Goal: Task Accomplishment & Management: Manage account settings

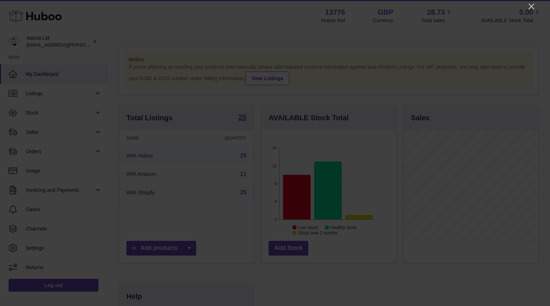
scroll to position [112, 135]
click at [531, 9] on icon "Close" at bounding box center [531, 6] width 9 height 9
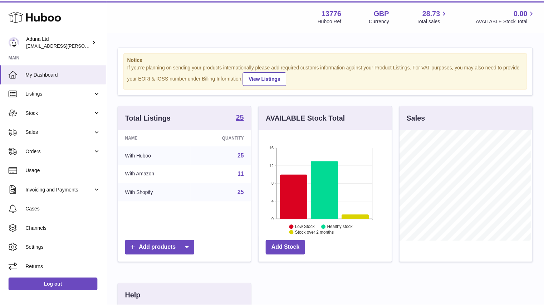
scroll to position [357806, 357785]
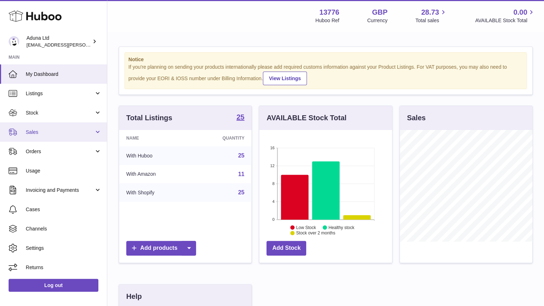
click at [58, 139] on link "Sales" at bounding box center [53, 131] width 107 height 19
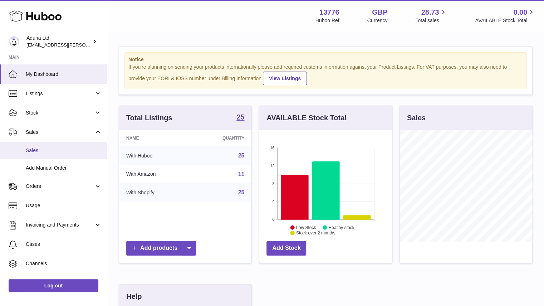
click at [58, 149] on span "Sales" at bounding box center [64, 150] width 76 height 7
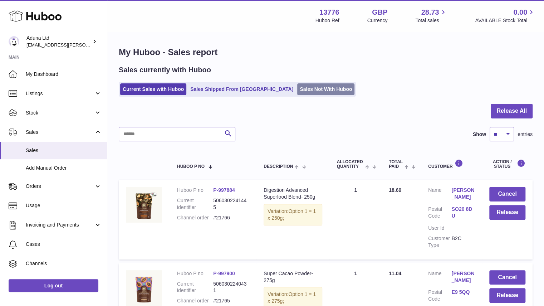
click at [297, 88] on link "Sales Not With Huboo" at bounding box center [325, 89] width 57 height 12
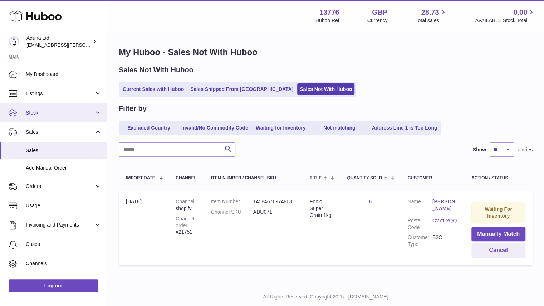
click at [91, 112] on span "Stock" at bounding box center [60, 113] width 68 height 7
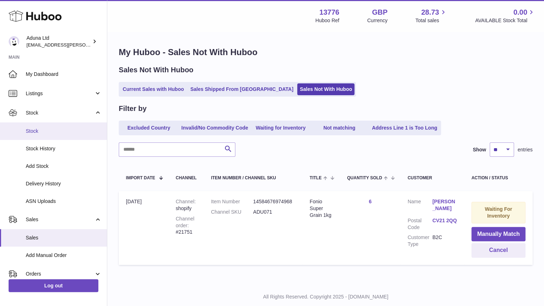
click at [86, 135] on link "Stock" at bounding box center [53, 131] width 107 height 18
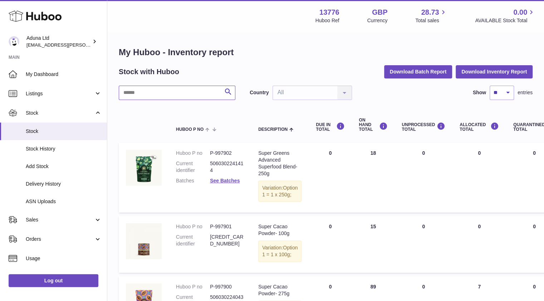
click at [178, 91] on input "text" at bounding box center [177, 93] width 117 height 14
type input "*****"
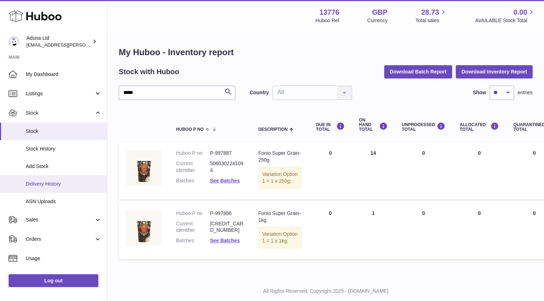
click at [63, 186] on span "Delivery History" at bounding box center [64, 183] width 76 height 7
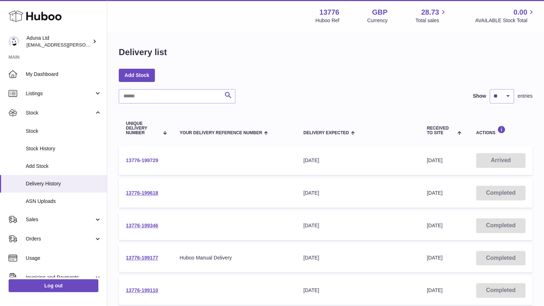
click at [148, 161] on link "13776-199729" at bounding box center [142, 160] width 32 height 6
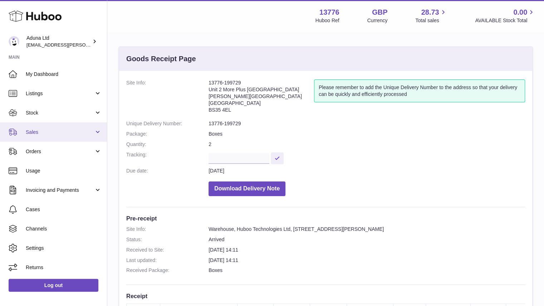
click at [78, 131] on span "Sales" at bounding box center [60, 132] width 68 height 7
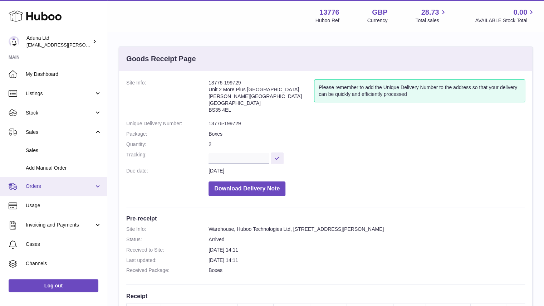
click at [75, 191] on link "Orders" at bounding box center [53, 186] width 107 height 19
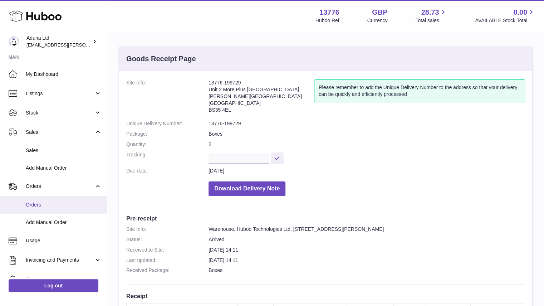
click at [76, 204] on span "Orders" at bounding box center [64, 205] width 76 height 7
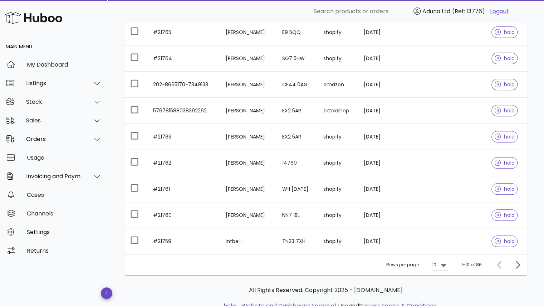
scroll to position [139, 0]
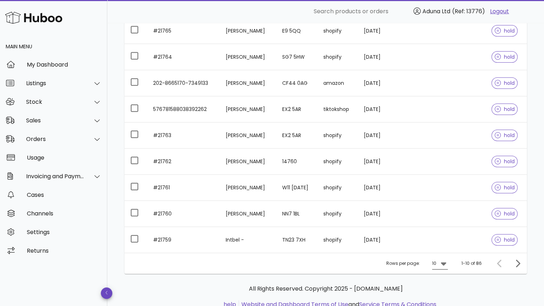
click at [440, 267] on div "10" at bounding box center [440, 263] width 16 height 11
click at [441, 272] on div "25" at bounding box center [442, 273] width 7 height 7
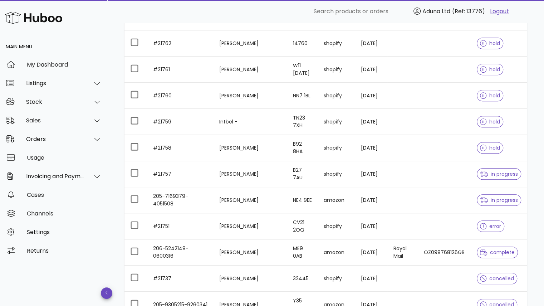
scroll to position [241, 0]
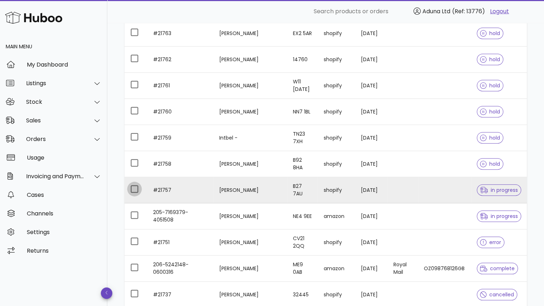
click at [133, 188] on div at bounding box center [134, 189] width 12 height 12
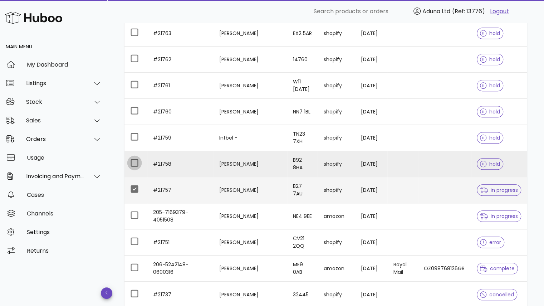
click at [133, 161] on div at bounding box center [134, 163] width 12 height 12
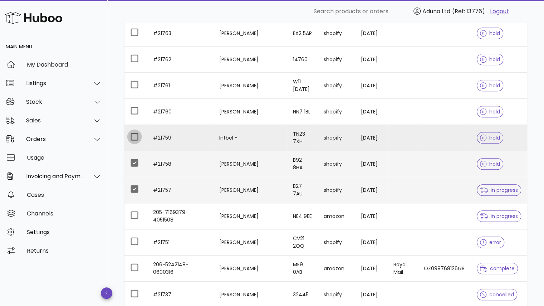
click at [134, 135] on div at bounding box center [134, 137] width 12 height 12
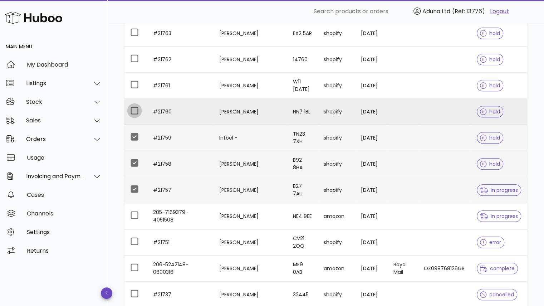
click at [132, 110] on div at bounding box center [134, 111] width 12 height 12
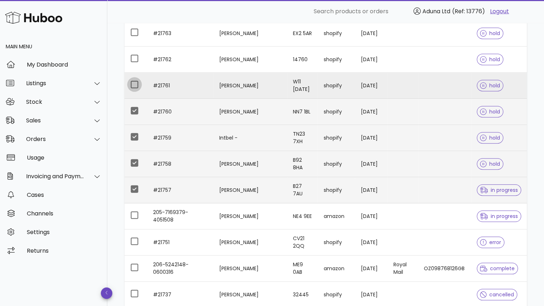
click at [132, 83] on div at bounding box center [134, 84] width 12 height 12
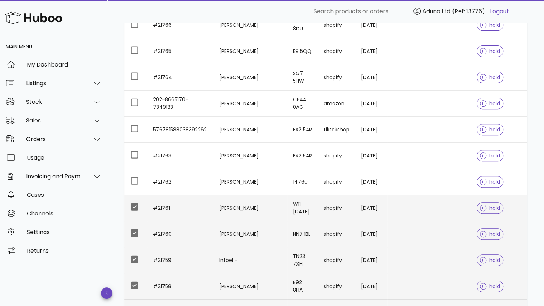
scroll to position [118, 0]
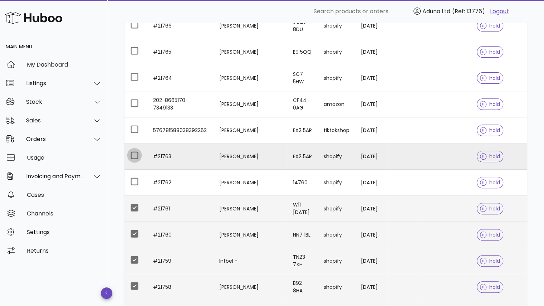
click at [135, 154] on div at bounding box center [134, 155] width 12 height 12
click at [135, 153] on div at bounding box center [134, 155] width 12 height 12
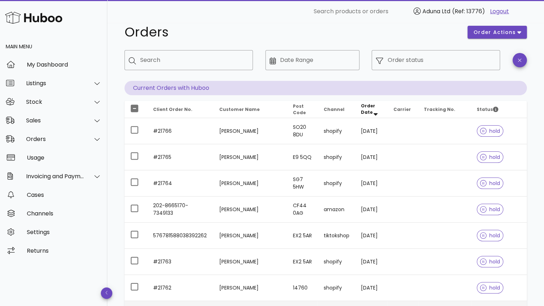
scroll to position [0, 0]
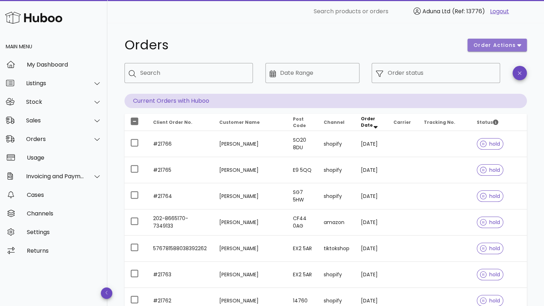
click at [480, 45] on span "order actions" at bounding box center [495, 46] width 43 height 8
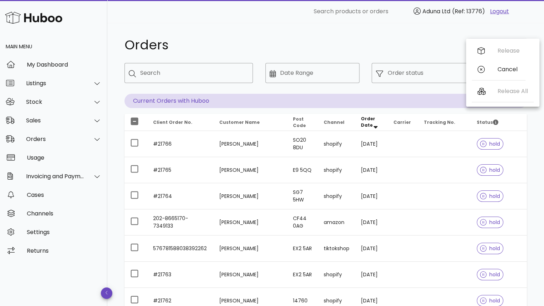
click at [440, 39] on h1 "Orders" at bounding box center [292, 45] width 335 height 13
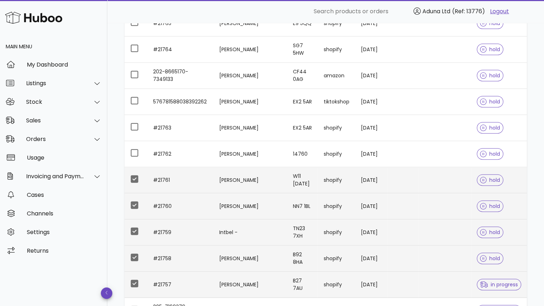
scroll to position [139, 0]
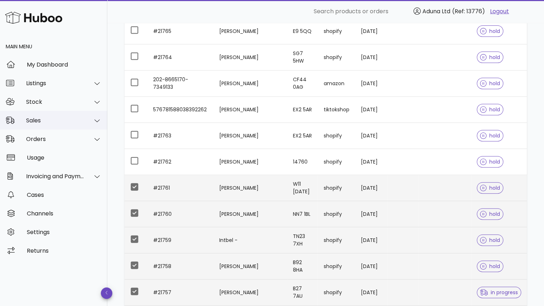
click at [66, 126] on div "Sales" at bounding box center [53, 120] width 107 height 19
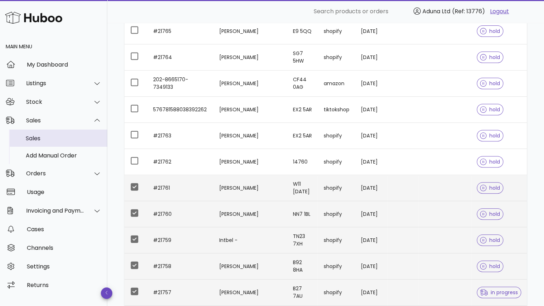
click at [64, 143] on div "Sales" at bounding box center [64, 138] width 76 height 15
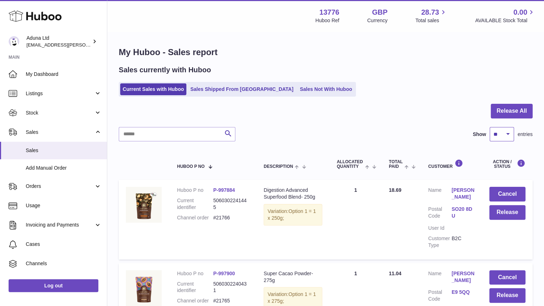
click at [500, 138] on select "** ** ** ***" at bounding box center [502, 134] width 24 height 14
select select "**"
click at [490, 127] on select "** ** ** ***" at bounding box center [502, 134] width 24 height 14
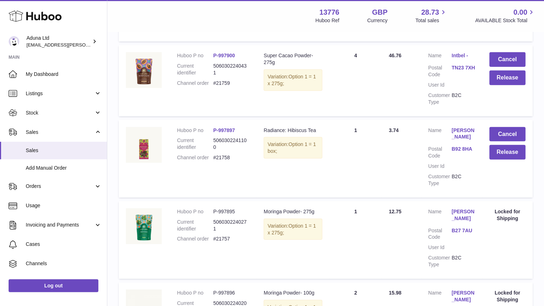
scroll to position [1120, 0]
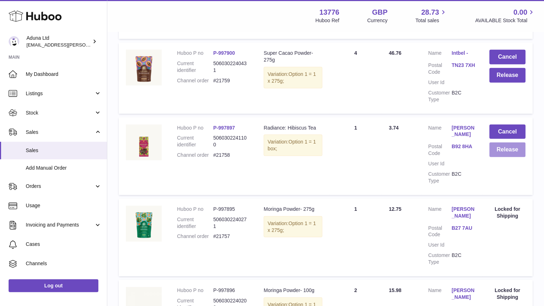
click at [504, 154] on button "Release" at bounding box center [508, 149] width 36 height 15
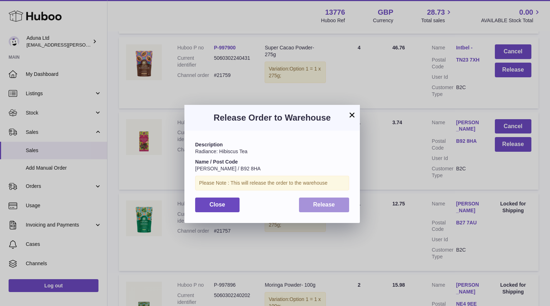
click at [314, 204] on span "Release" at bounding box center [324, 205] width 22 height 6
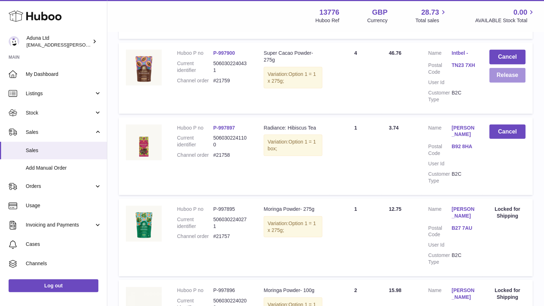
click at [500, 83] on button "Release" at bounding box center [508, 75] width 36 height 15
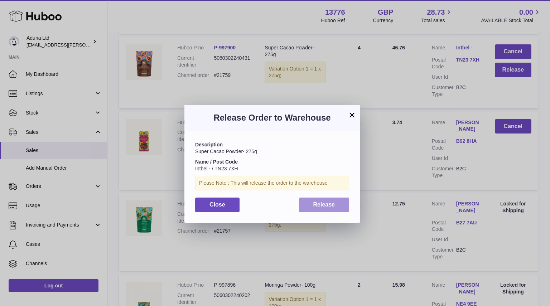
click at [331, 207] on span "Release" at bounding box center [324, 205] width 22 height 6
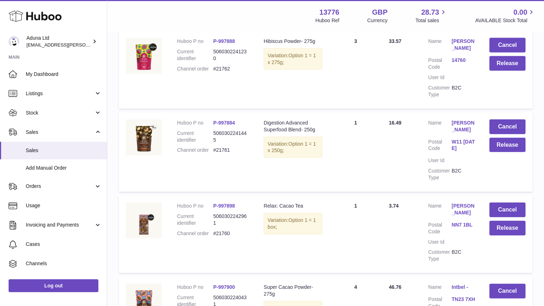
scroll to position [883, 0]
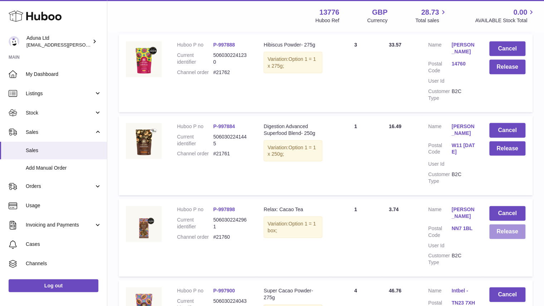
click at [506, 239] on button "Release" at bounding box center [508, 231] width 36 height 15
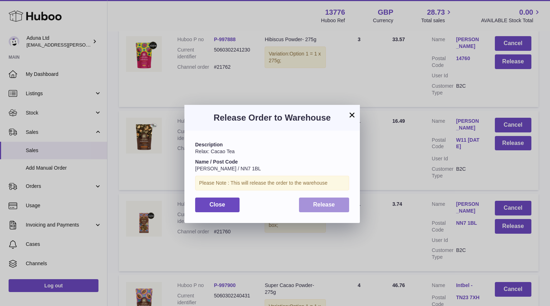
click at [329, 198] on button "Release" at bounding box center [324, 205] width 50 height 15
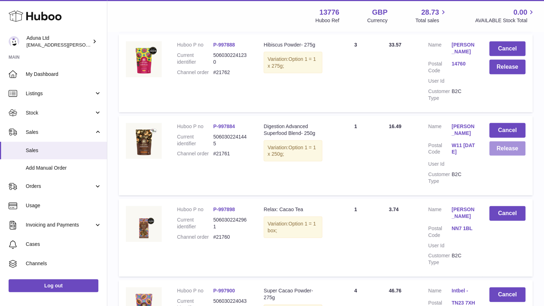
click at [494, 154] on button "Release" at bounding box center [508, 148] width 36 height 15
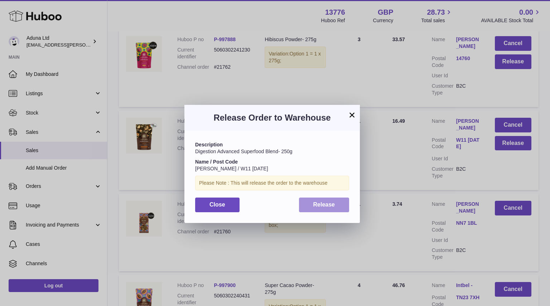
click at [336, 202] on button "Release" at bounding box center [324, 205] width 50 height 15
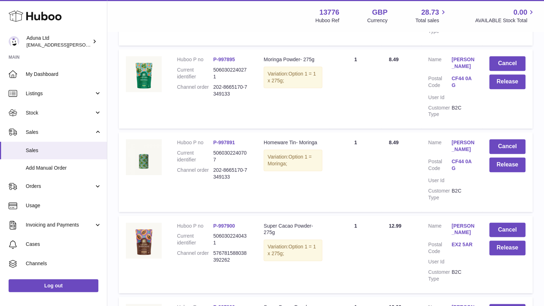
scroll to position [370, 0]
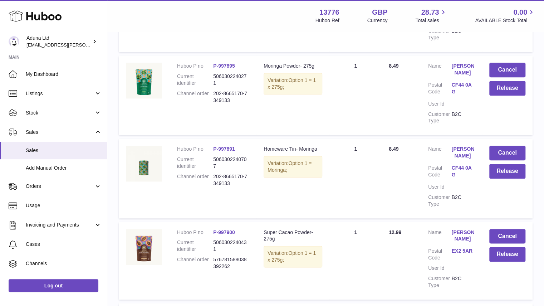
click at [462, 167] on link "CF44 0AG" at bounding box center [463, 172] width 23 height 14
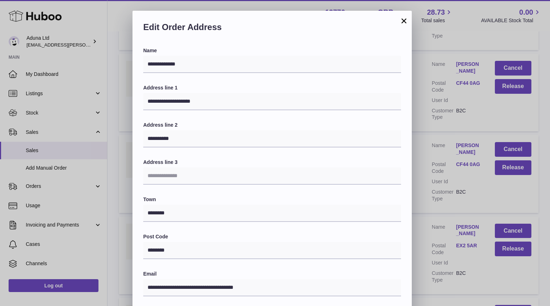
click at [403, 21] on button "×" at bounding box center [403, 20] width 9 height 9
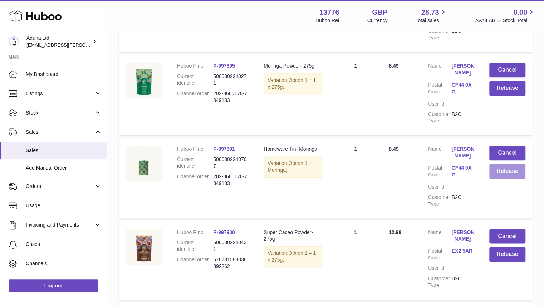
click at [500, 172] on button "Release" at bounding box center [508, 171] width 36 height 15
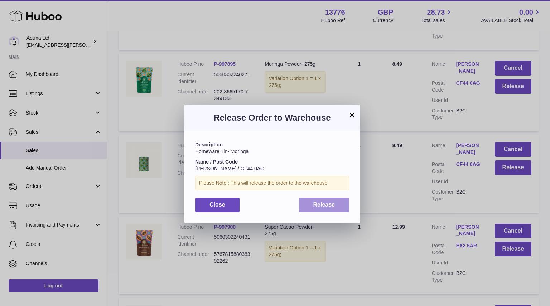
click at [324, 202] on span "Release" at bounding box center [324, 205] width 22 height 6
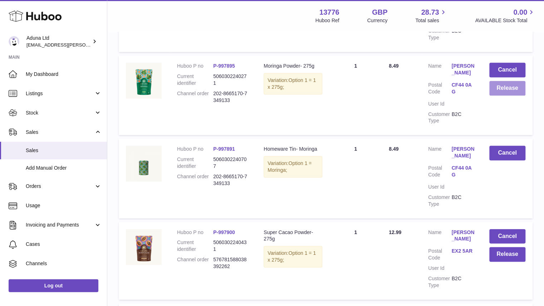
click at [501, 92] on button "Release" at bounding box center [508, 88] width 36 height 15
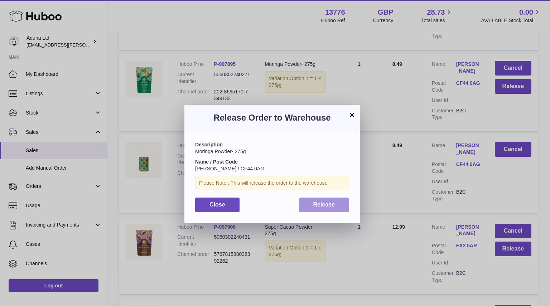
click at [320, 198] on button "Release" at bounding box center [324, 205] width 50 height 15
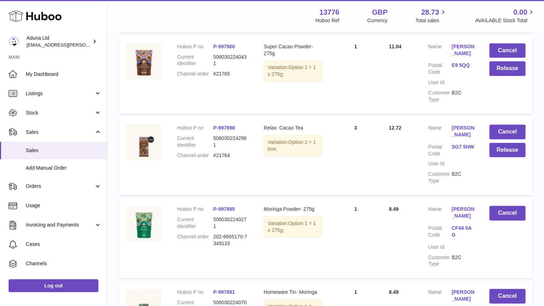
scroll to position [224, 0]
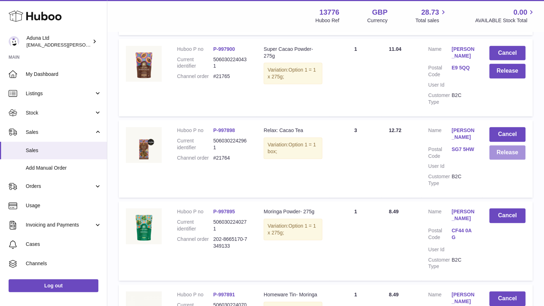
click at [507, 156] on button "Release" at bounding box center [508, 152] width 36 height 15
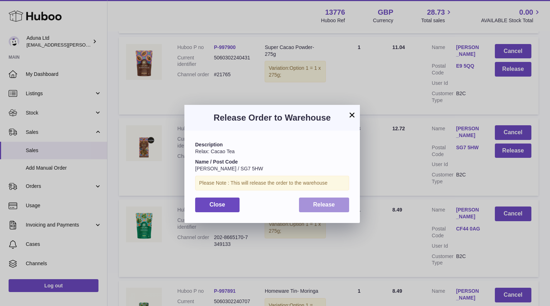
click at [318, 205] on span "Release" at bounding box center [324, 205] width 22 height 6
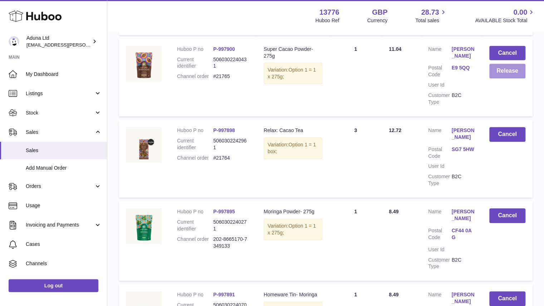
click at [503, 73] on button "Release" at bounding box center [508, 71] width 36 height 15
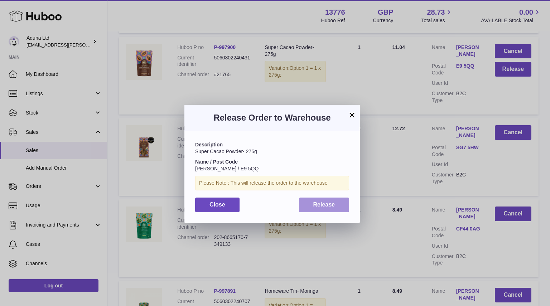
click at [309, 207] on button "Release" at bounding box center [324, 205] width 50 height 15
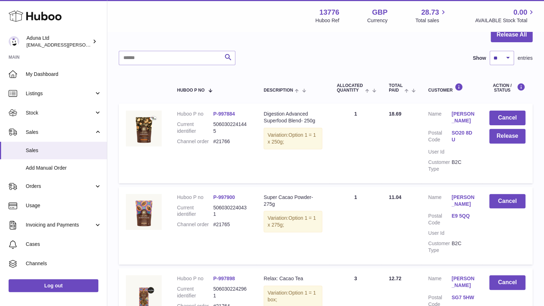
scroll to position [50, 0]
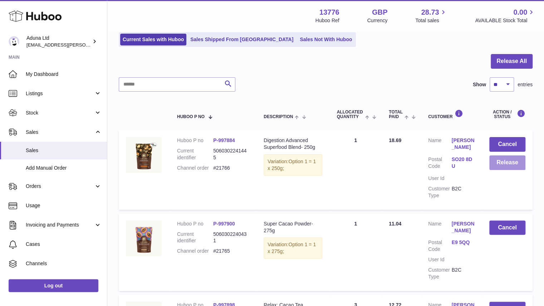
click at [499, 161] on button "Release" at bounding box center [508, 162] width 36 height 15
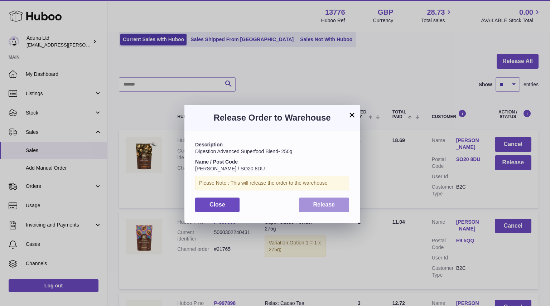
click at [322, 207] on span "Release" at bounding box center [324, 205] width 22 height 6
